Goal: Information Seeking & Learning: Learn about a topic

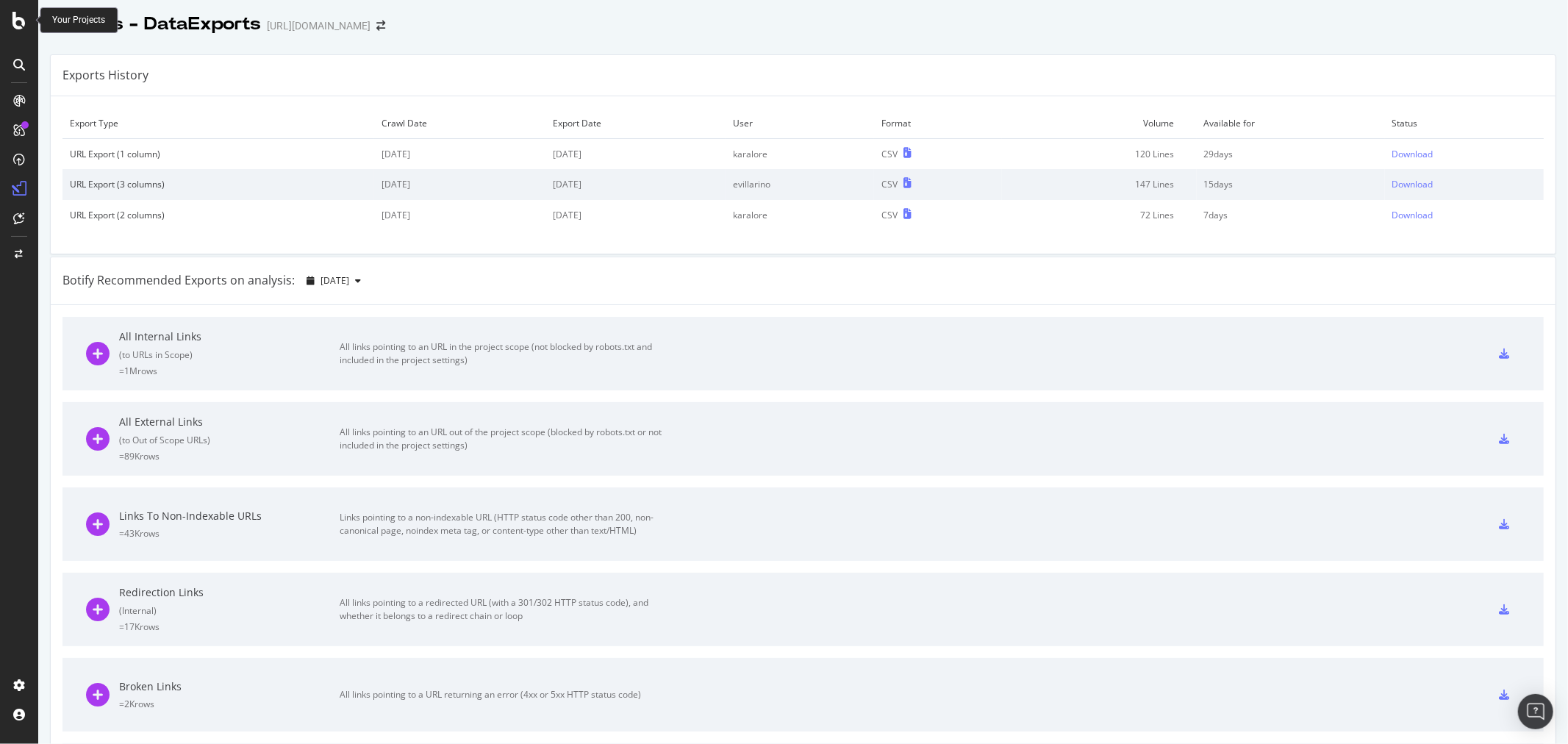
click at [19, 18] on icon at bounding box center [19, 21] width 14 height 18
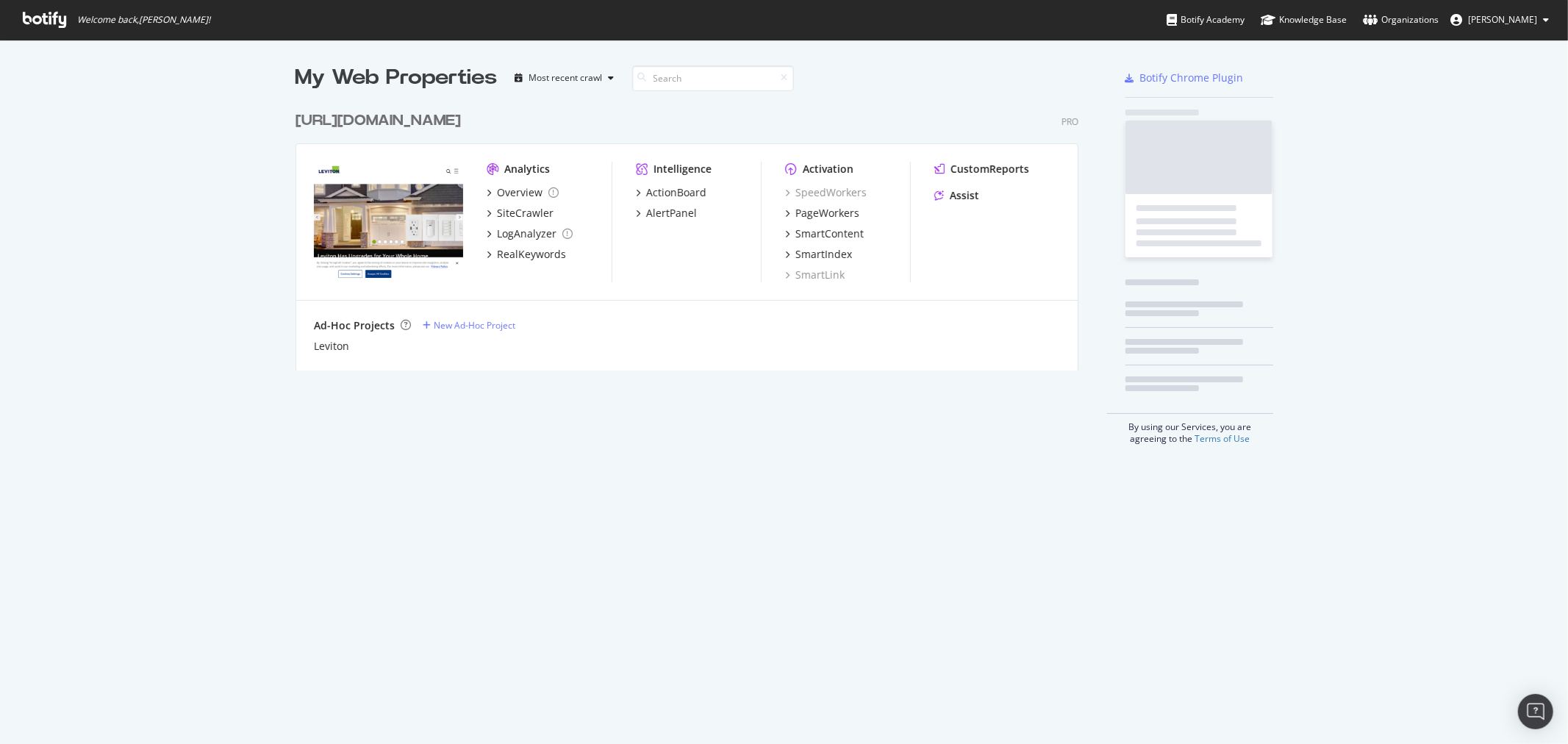
scroll to position [731, 1544]
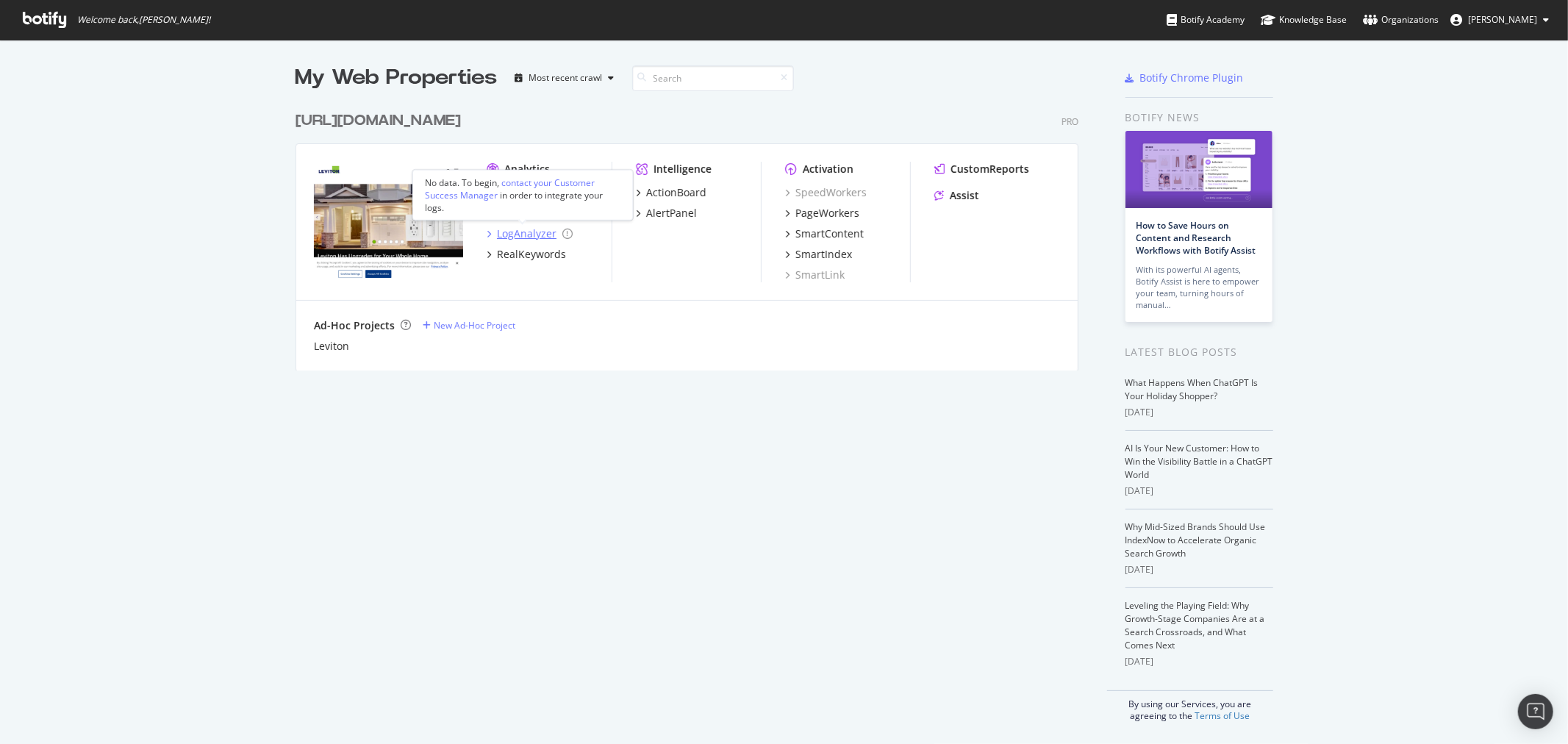
click at [524, 229] on div "LogAnalyzer" at bounding box center [527, 233] width 59 height 14
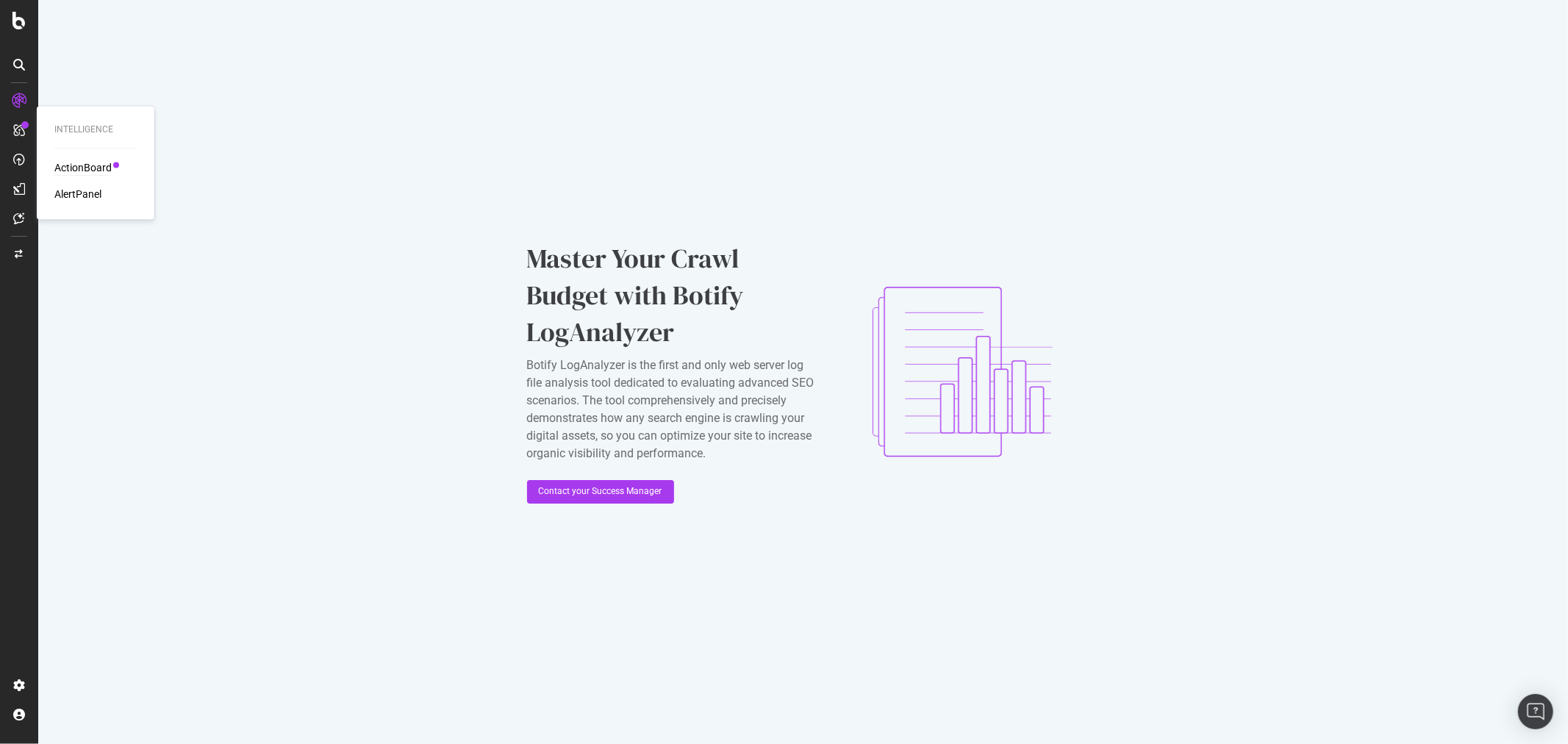
click at [78, 161] on div "ActionBoard" at bounding box center [83, 168] width 58 height 14
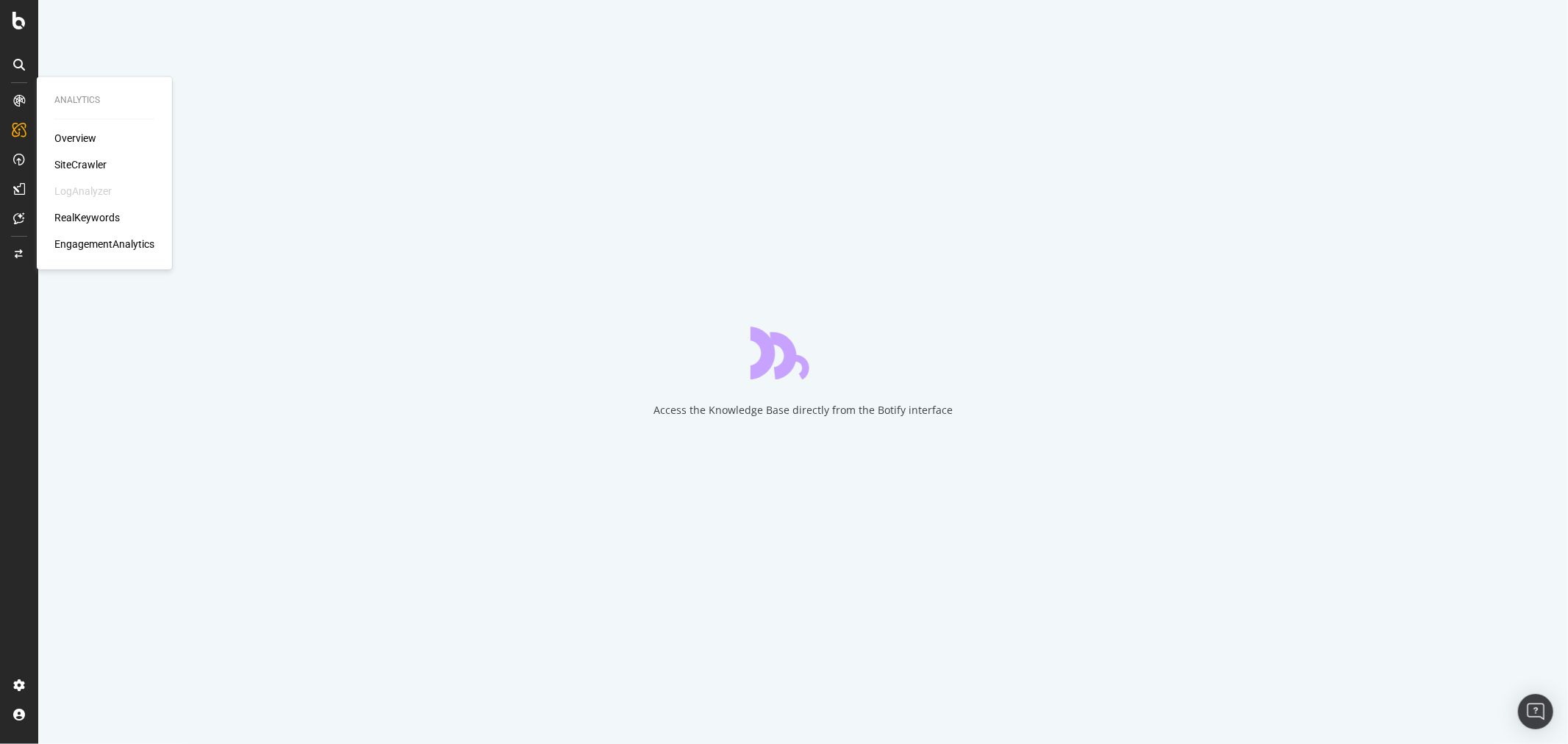
click at [22, 93] on div at bounding box center [18, 100] width 23 height 23
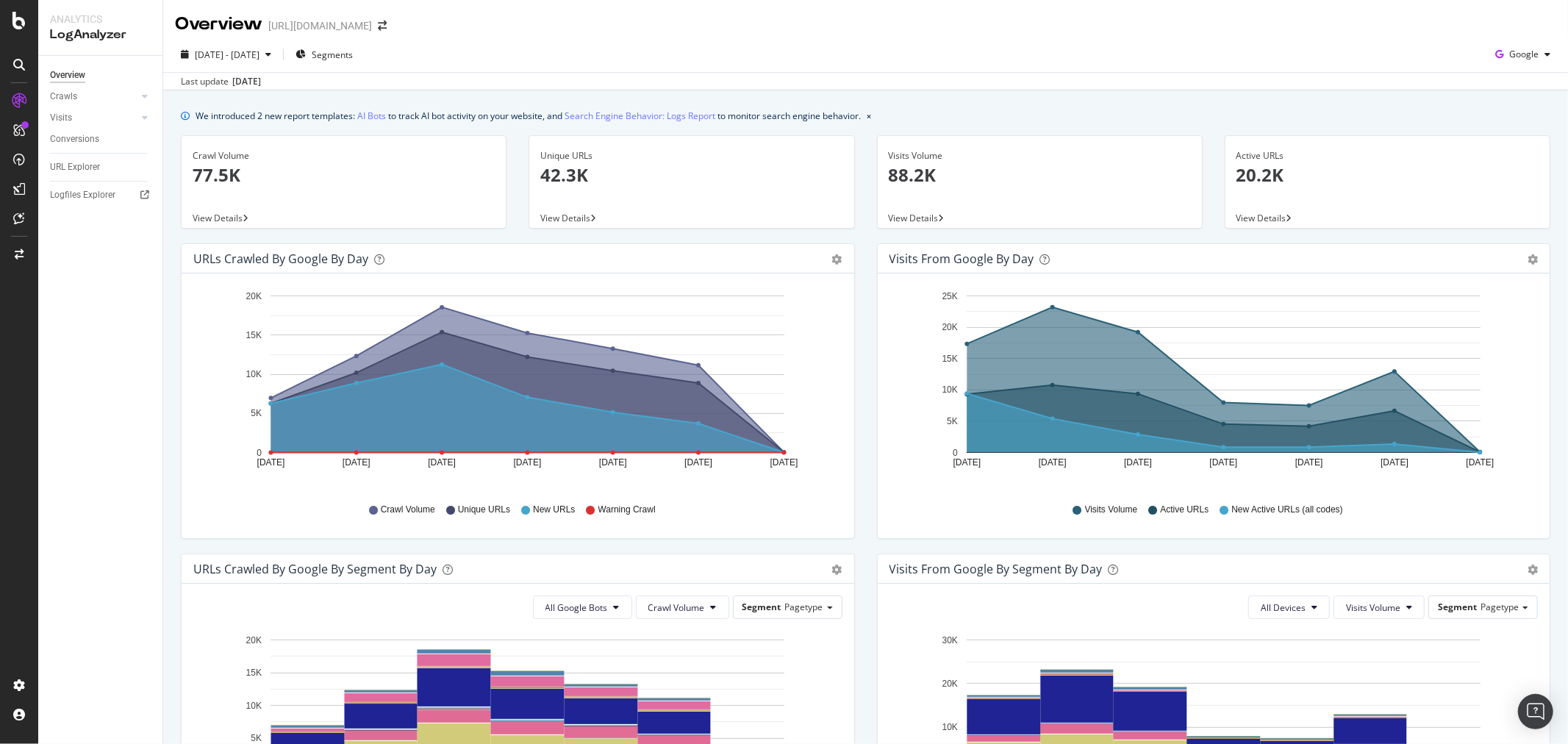
click at [872, 117] on icon "close banner" at bounding box center [869, 117] width 5 height 6
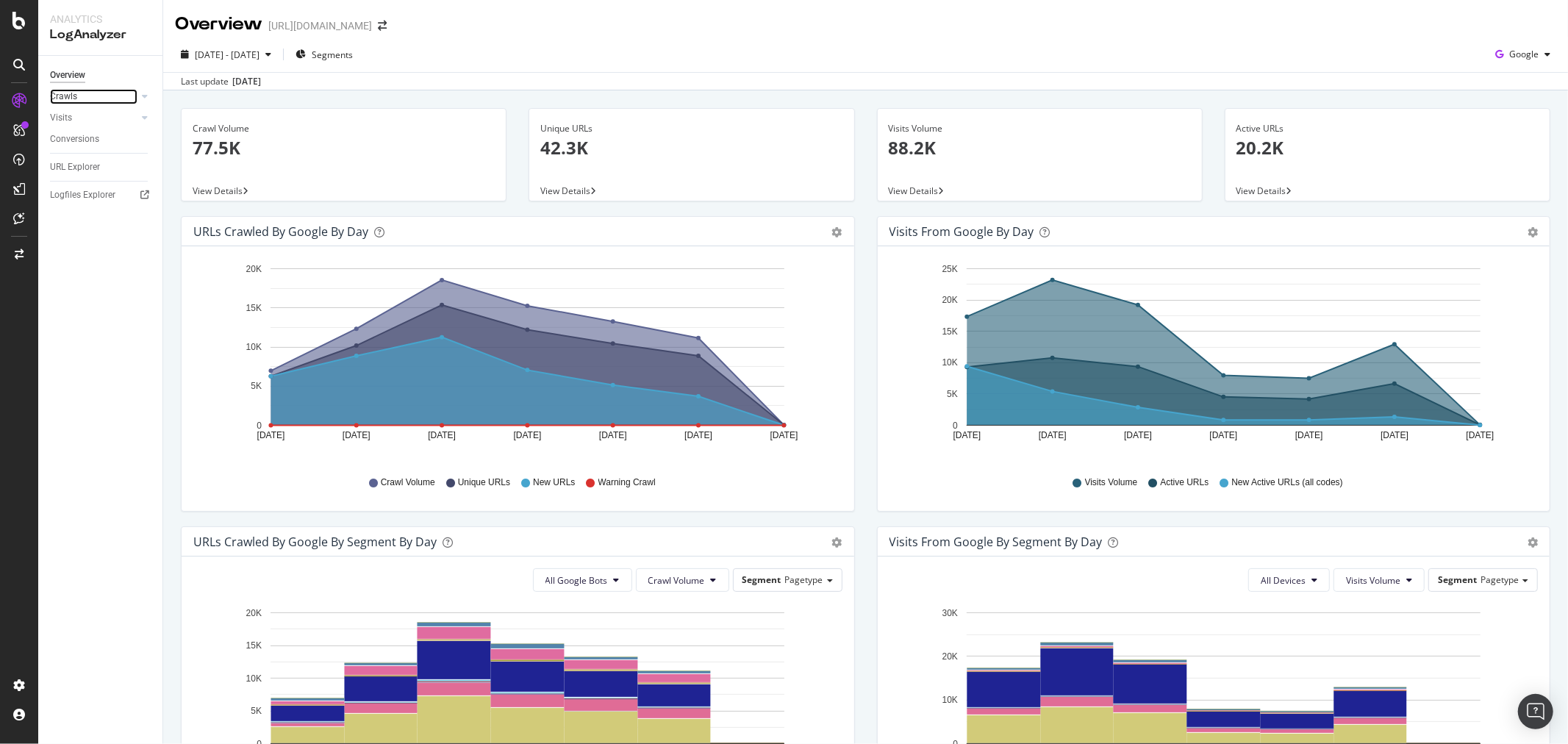
click at [119, 92] on link "Crawls" at bounding box center [94, 96] width 87 height 15
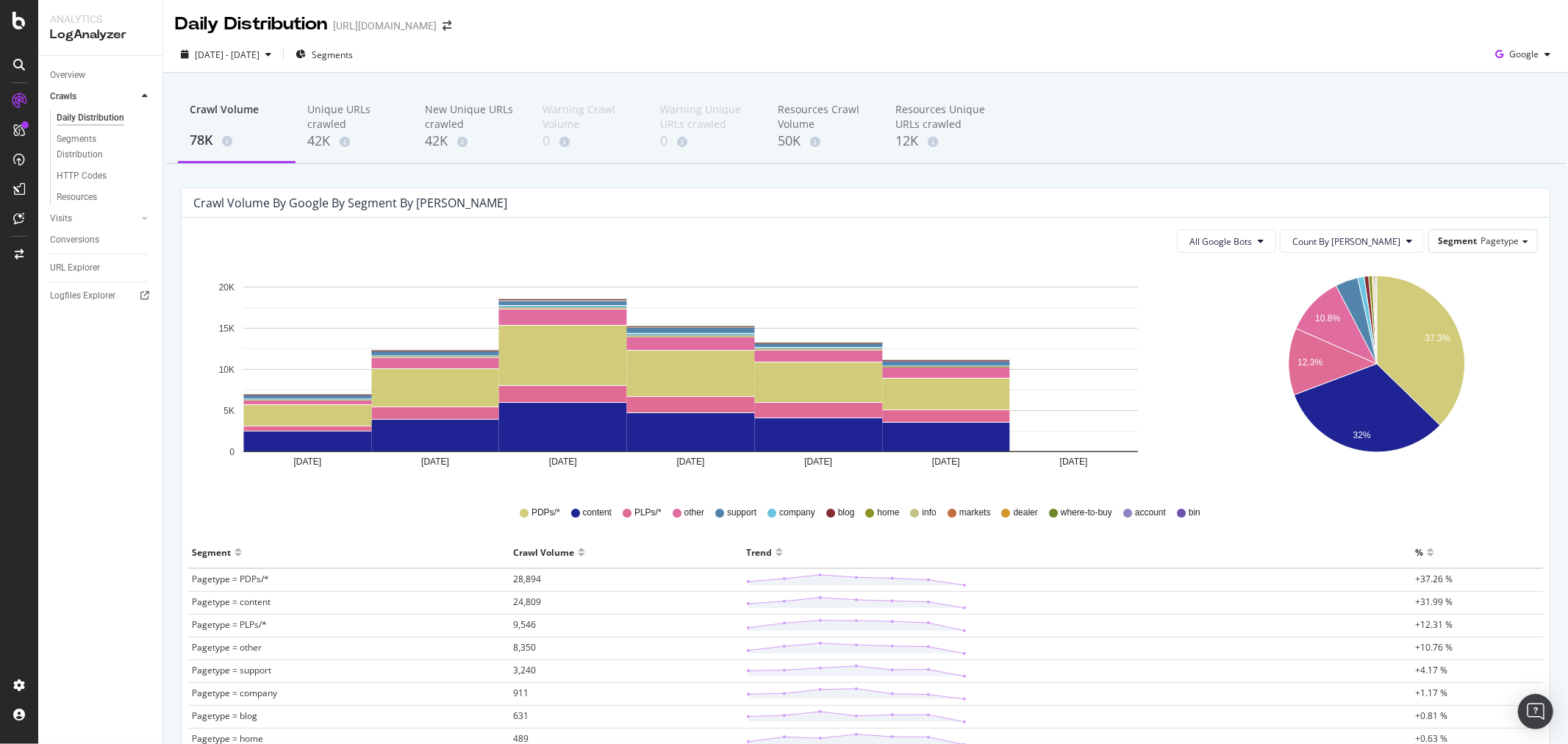
click at [1202, 50] on div "2025 Aug. 27th - Sep. 2nd Segments Google" at bounding box center [865, 57] width 1405 height 30
